Goal: Find specific page/section: Find specific page/section

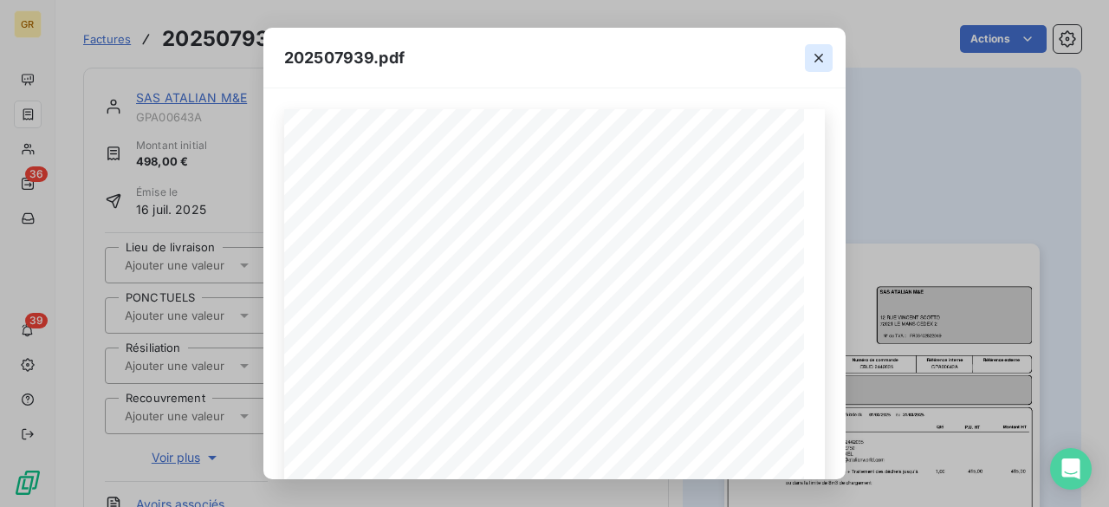
click at [818, 51] on icon "button" at bounding box center [818, 57] width 17 height 17
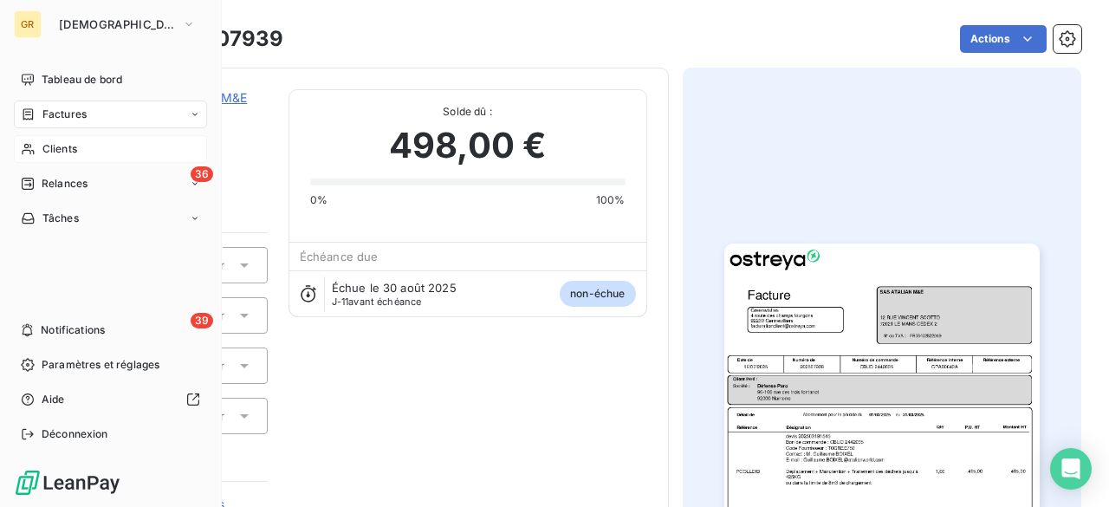
click at [77, 151] on div "Clients" at bounding box center [110, 149] width 193 height 28
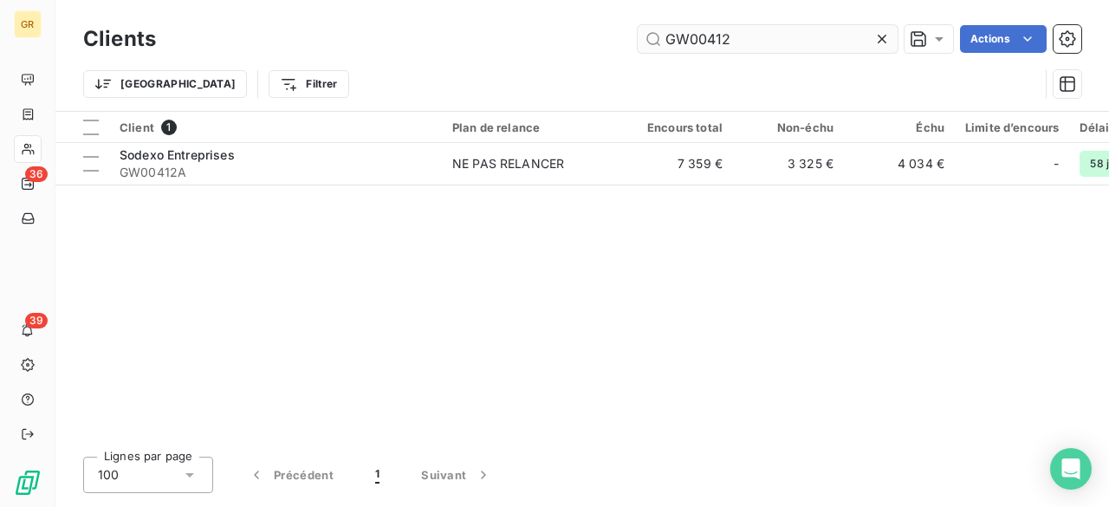
click at [792, 28] on input "GW00412" at bounding box center [768, 39] width 260 height 28
click at [790, 28] on input "GW00412" at bounding box center [768, 39] width 260 height 28
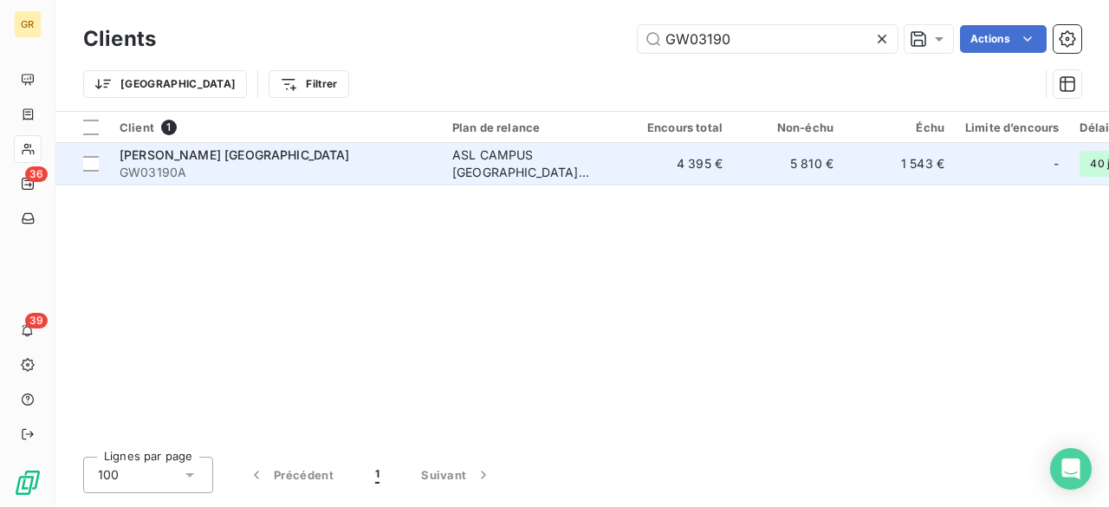
type input "GW03190"
click at [297, 165] on span "GW03190A" at bounding box center [276, 172] width 312 height 17
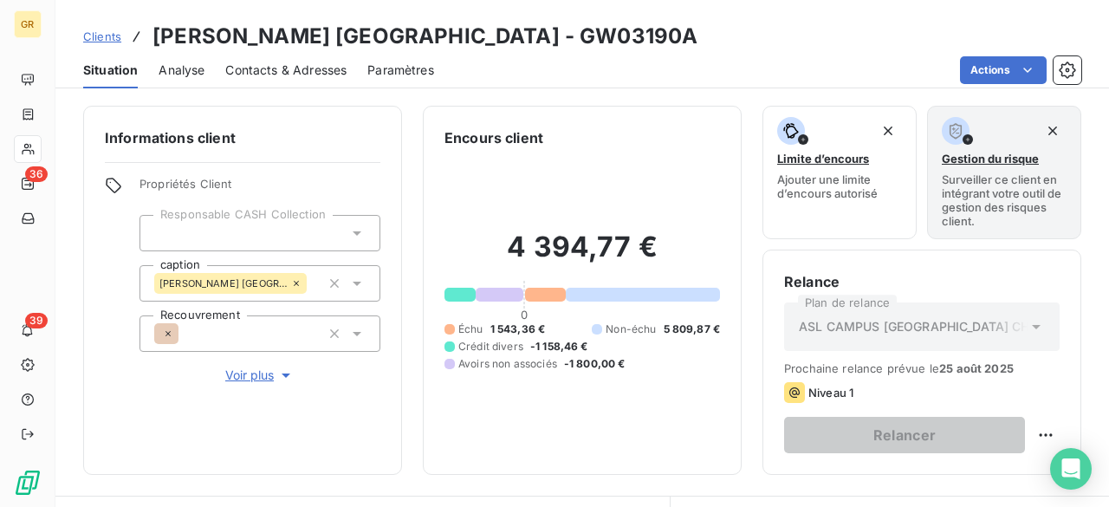
click at [276, 57] on div "Contacts & Adresses" at bounding box center [285, 70] width 121 height 36
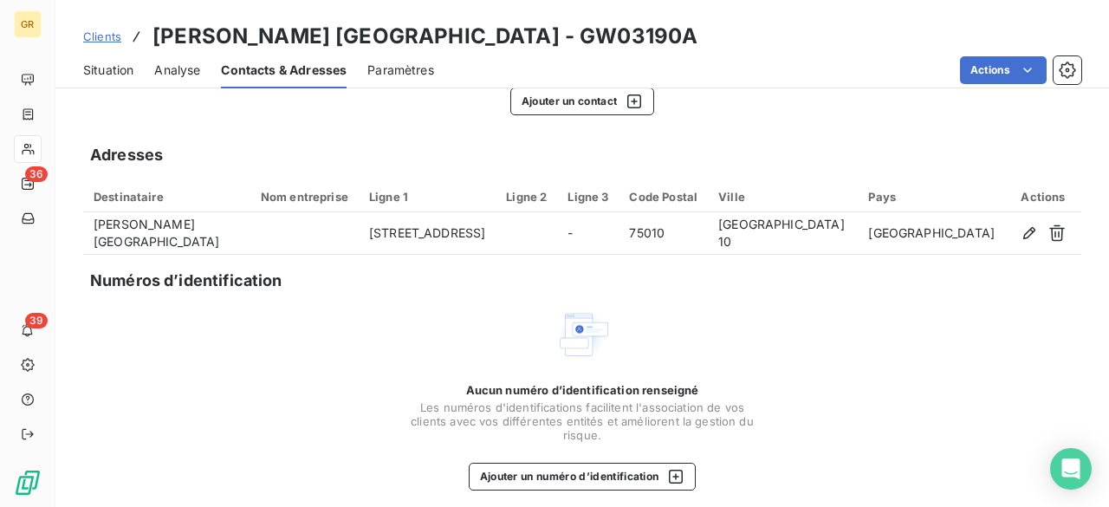
scroll to position [209, 0]
